Goal: Information Seeking & Learning: Learn about a topic

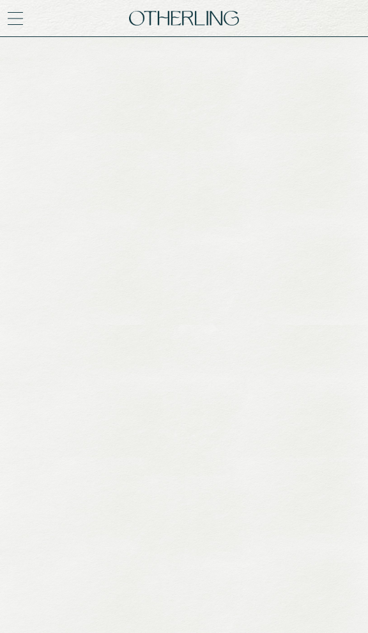
scroll to position [1228, 0]
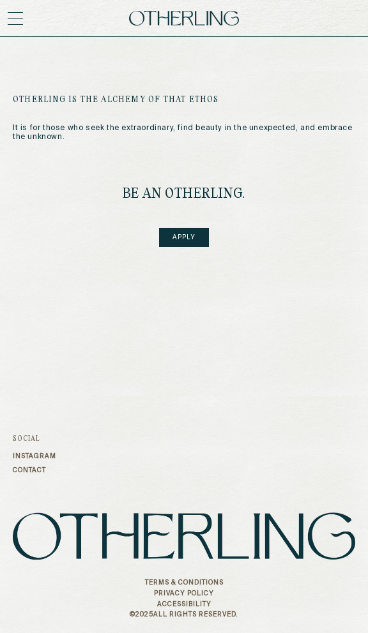
click at [19, 19] on icon at bounding box center [15, 18] width 15 height 15
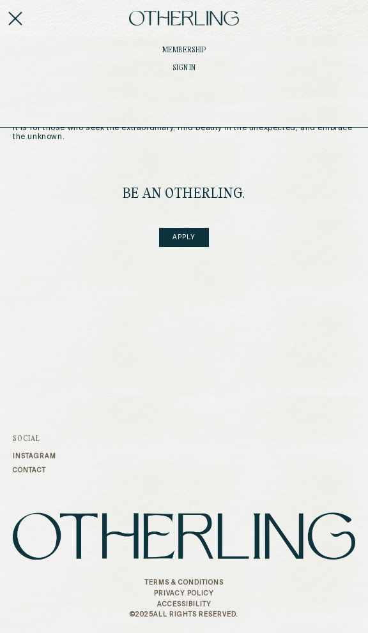
click at [20, 15] on icon at bounding box center [15, 18] width 15 height 15
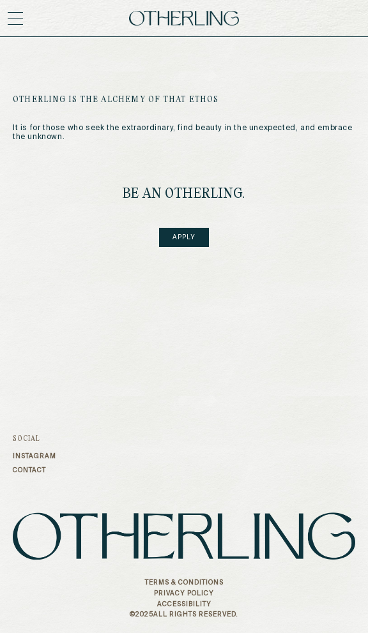
click at [141, 192] on h4 "be an Otherling." at bounding box center [184, 194] width 123 height 16
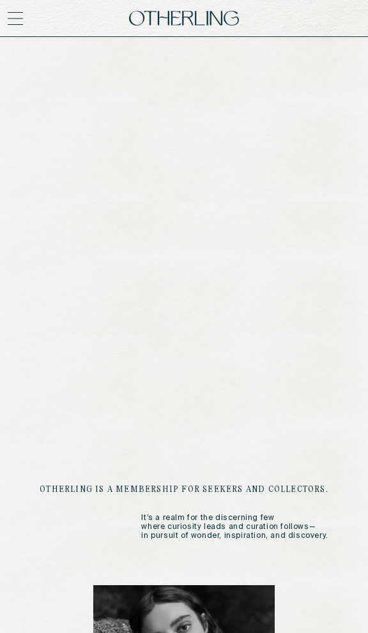
scroll to position [0, 0]
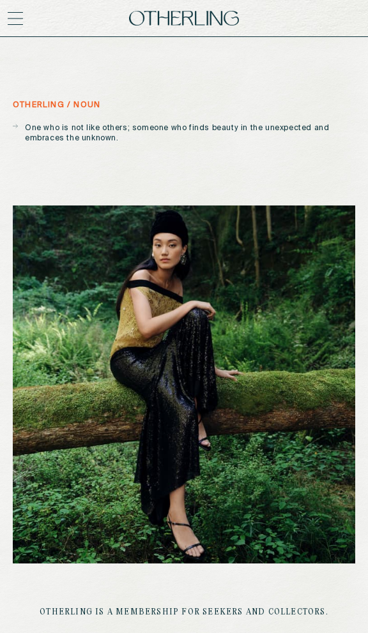
click at [20, 19] on icon at bounding box center [15, 19] width 15 height 0
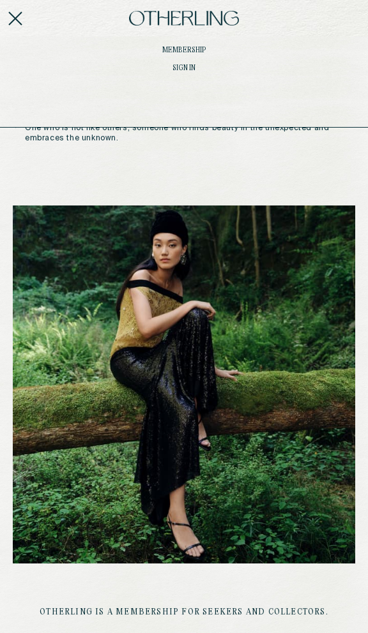
click at [160, 142] on p "One who is not like others; someone who finds beauty in the unexpected and embr…" at bounding box center [190, 133] width 330 height 20
click at [20, 19] on icon at bounding box center [15, 18] width 15 height 15
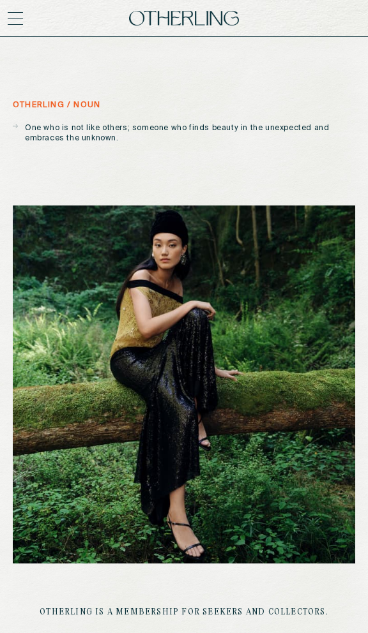
click at [6, 20] on div "A WORLD OF CURATED DISCOVERY." at bounding box center [184, 18] width 368 height 37
click at [18, 19] on icon at bounding box center [15, 18] width 15 height 15
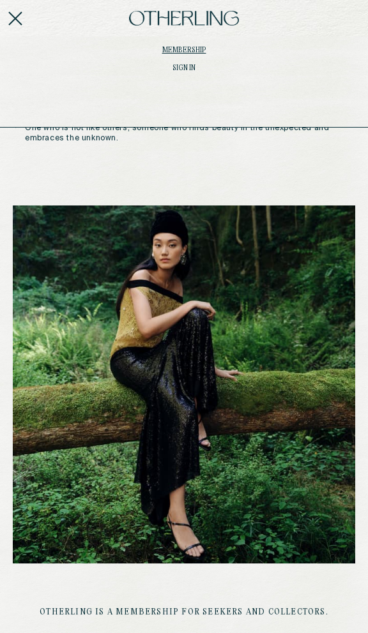
click at [186, 49] on link "Membership" at bounding box center [183, 51] width 347 height 8
